Goal: Contribute content: Contribute content

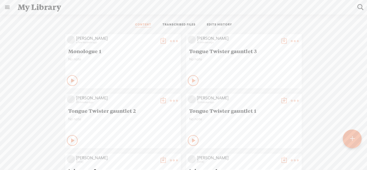
click at [350, 136] on t at bounding box center [352, 139] width 5 height 12
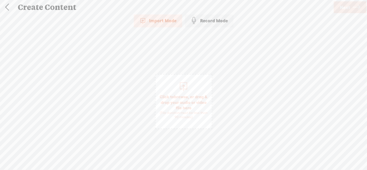
click at [224, 25] on div "Record Mode" at bounding box center [209, 20] width 49 height 13
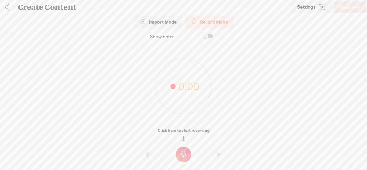
click at [178, 152] on t at bounding box center [184, 155] width 16 height 16
click at [178, 152] on t at bounding box center [184, 159] width 16 height 16
click at [186, 155] on t at bounding box center [184, 155] width 16 height 16
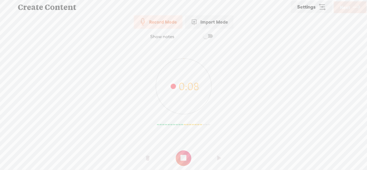
click at [186, 155] on t at bounding box center [184, 159] width 16 height 16
click at [178, 153] on t at bounding box center [184, 155] width 16 height 16
click at [178, 153] on t at bounding box center [184, 159] width 16 height 16
click at [215, 158] on o at bounding box center [220, 158] width 22 height 16
click at [349, 12] on span "Next" at bounding box center [345, 8] width 10 height 14
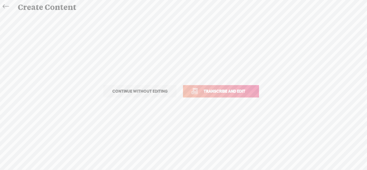
click at [213, 97] on link "Transcribe and edit" at bounding box center [221, 91] width 76 height 12
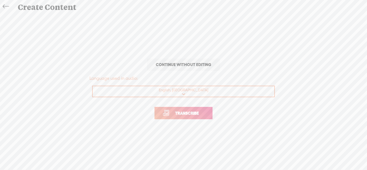
click at [192, 115] on span "Transcribe" at bounding box center [187, 113] width 35 height 6
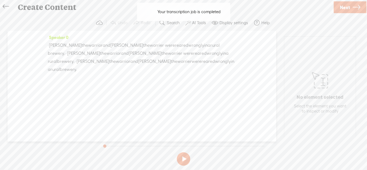
click at [348, 7] on span "Next" at bounding box center [345, 8] width 10 height 14
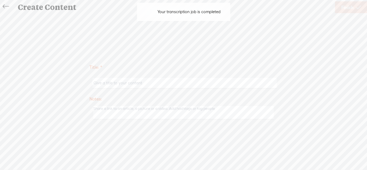
click at [232, 88] on input "text" at bounding box center [184, 83] width 184 height 10
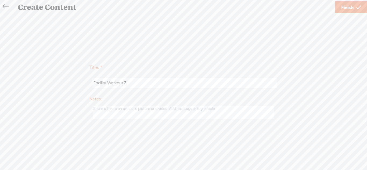
type input "Facility Workout 3"
click at [223, 115] on textarea at bounding box center [183, 112] width 181 height 13
click at [214, 116] on textarea "R" at bounding box center [183, 112] width 181 height 13
click at [204, 111] on textarea "Rs" at bounding box center [183, 112] width 181 height 13
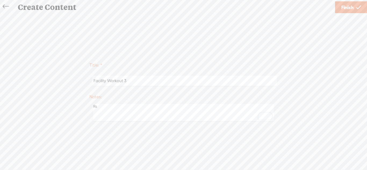
click at [251, 113] on textarea "Rs" at bounding box center [183, 112] width 181 height 17
type textarea "Rs are the bane of my existence"
click at [350, 10] on span "Finish" at bounding box center [347, 8] width 12 height 14
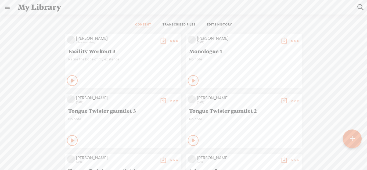
click at [174, 39] on t at bounding box center [174, 41] width 8 height 8
click at [163, 94] on link "Download as..." at bounding box center [148, 96] width 54 height 12
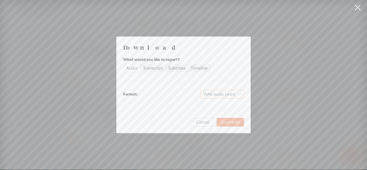
click at [216, 96] on span "WAV audio (.wav)" at bounding box center [222, 94] width 37 height 8
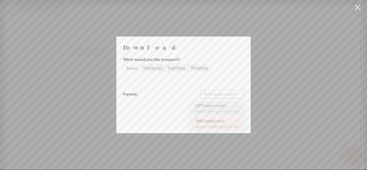
click at [216, 106] on div "MP3 audio (.mp3)" at bounding box center [218, 105] width 44 height 5
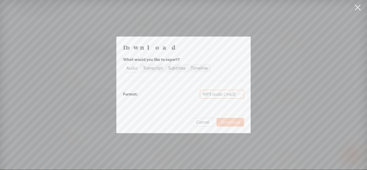
click at [231, 121] on span "Download" at bounding box center [230, 122] width 19 height 5
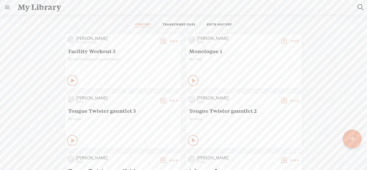
click at [352, 142] on t at bounding box center [352, 139] width 5 height 12
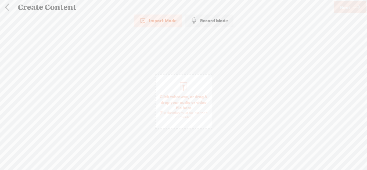
click at [201, 18] on div "Record Mode" at bounding box center [209, 20] width 49 height 13
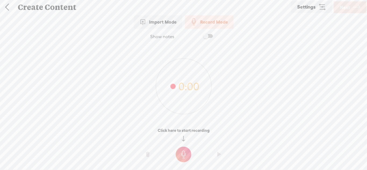
click at [187, 156] on t at bounding box center [184, 155] width 16 height 16
click at [187, 156] on t at bounding box center [184, 159] width 16 height 16
click at [179, 156] on t at bounding box center [184, 155] width 16 height 16
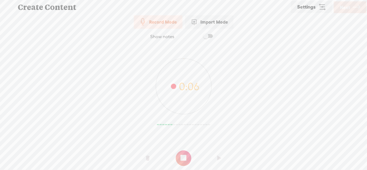
click at [179, 156] on t at bounding box center [184, 159] width 16 height 16
click at [182, 156] on t at bounding box center [184, 155] width 16 height 16
click at [182, 156] on t at bounding box center [184, 159] width 16 height 16
click at [187, 155] on t at bounding box center [184, 155] width 16 height 16
click at [187, 155] on t at bounding box center [184, 159] width 16 height 16
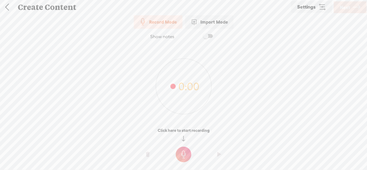
click at [181, 153] on t at bounding box center [184, 155] width 16 height 16
click at [181, 153] on t at bounding box center [184, 159] width 16 height 16
click at [183, 158] on t at bounding box center [184, 155] width 16 height 16
click at [183, 158] on t at bounding box center [184, 159] width 16 height 16
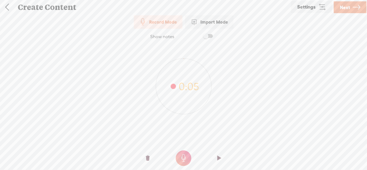
click at [213, 158] on o at bounding box center [220, 158] width 22 height 16
click at [345, 7] on span "Next" at bounding box center [345, 8] width 10 height 14
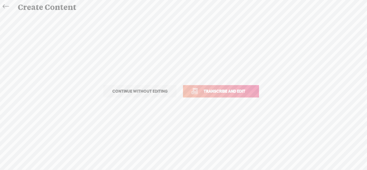
click at [229, 96] on link "Transcribe and edit" at bounding box center [221, 91] width 76 height 12
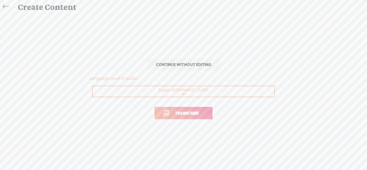
click at [198, 112] on span "Transcribe" at bounding box center [187, 113] width 35 height 6
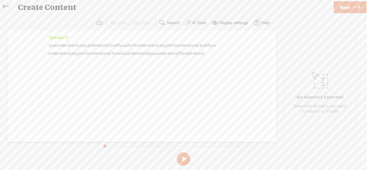
click at [346, 8] on span "Next" at bounding box center [345, 8] width 10 height 14
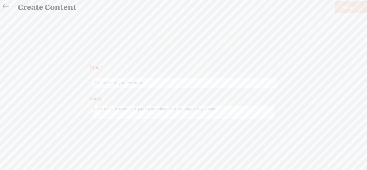
click at [228, 80] on input "text" at bounding box center [184, 83] width 184 height 10
type input "C"
type input "Facility Workout 4"
click at [339, 9] on link "Finish" at bounding box center [351, 7] width 32 height 12
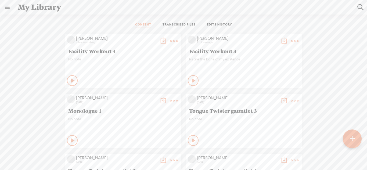
click at [175, 42] on t at bounding box center [174, 41] width 8 height 8
click at [149, 98] on link "Download as..." at bounding box center [148, 96] width 54 height 12
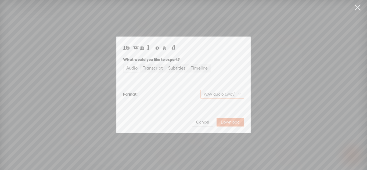
click at [209, 92] on span "WAV audio (.wav)" at bounding box center [222, 94] width 37 height 8
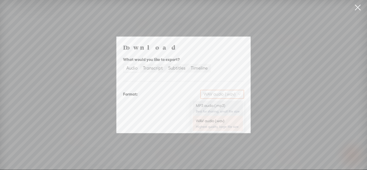
click at [214, 106] on div "MP3 audio (.mp3)" at bounding box center [218, 105] width 44 height 5
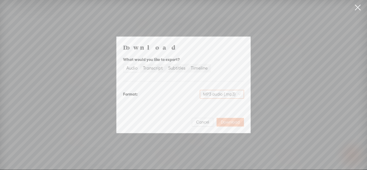
click at [232, 122] on span "Download" at bounding box center [230, 122] width 19 height 5
